Goal: Task Accomplishment & Management: Manage account settings

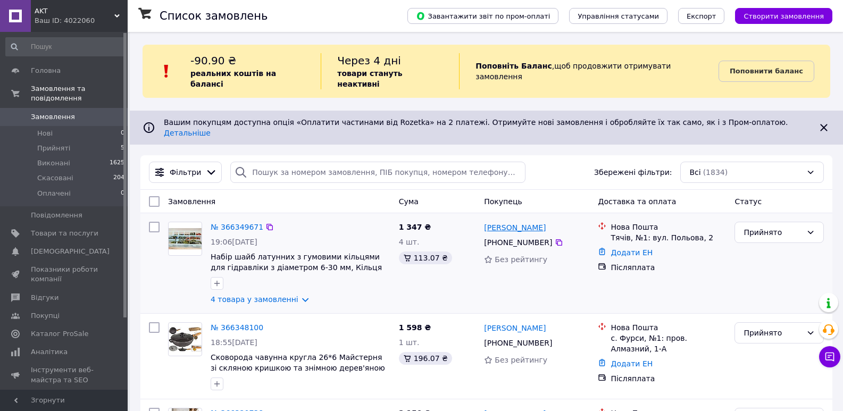
click at [515, 222] on link "[PERSON_NAME]" at bounding box center [515, 227] width 62 height 11
click at [63, 112] on span "Замовлення" at bounding box center [53, 117] width 44 height 10
